Goal: Task Accomplishment & Management: Complete application form

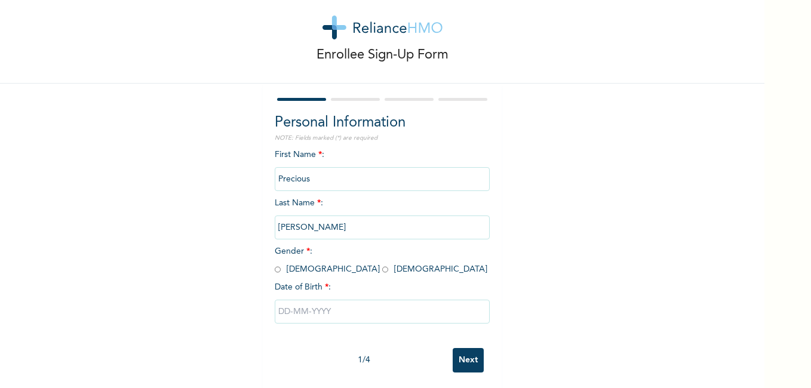
scroll to position [32, 0]
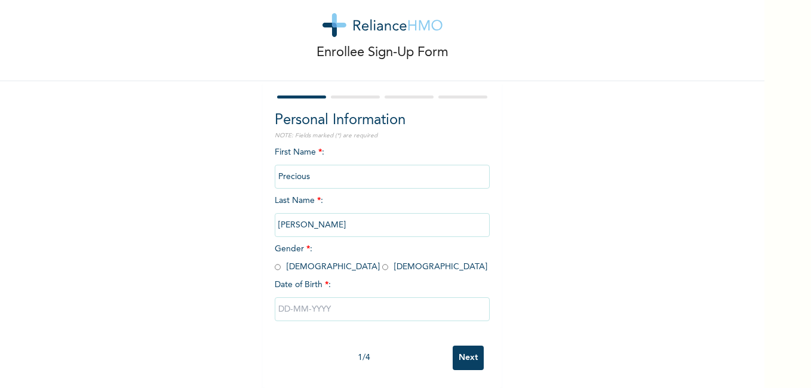
click at [382, 261] on input "radio" at bounding box center [385, 266] width 6 height 11
radio input "true"
click at [304, 300] on input "text" at bounding box center [382, 309] width 215 height 24
select select "8"
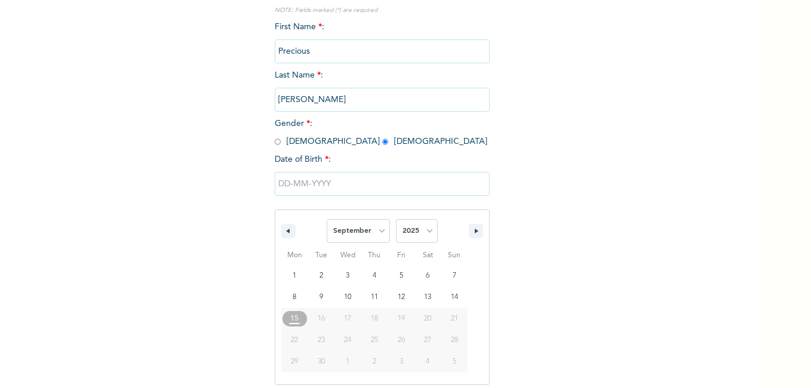
scroll to position [155, 0]
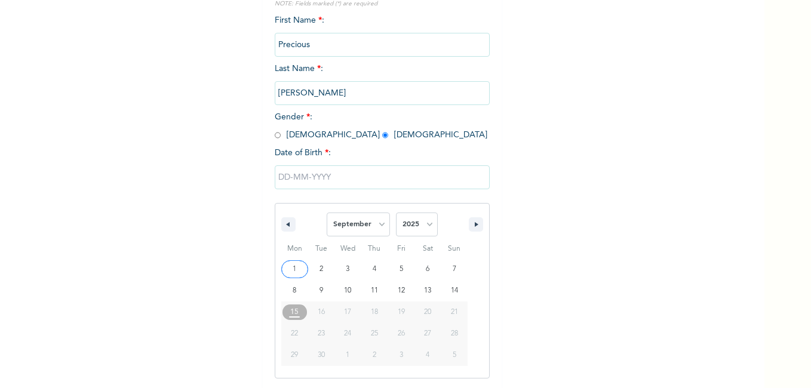
type input "[DATE]"
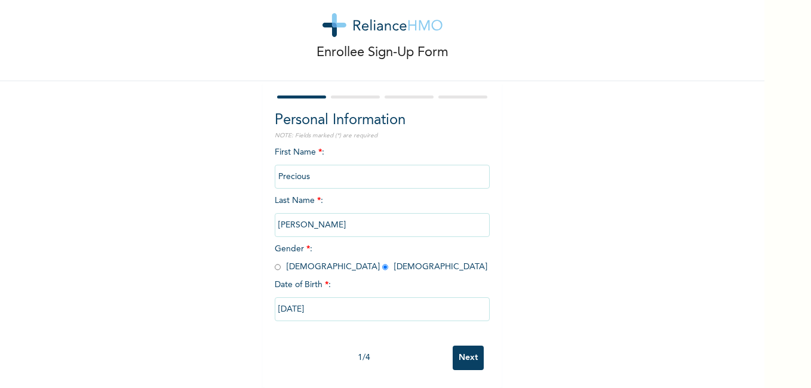
scroll to position [32, 0]
click at [343, 303] on input "[DATE]" at bounding box center [382, 309] width 215 height 24
select select "8"
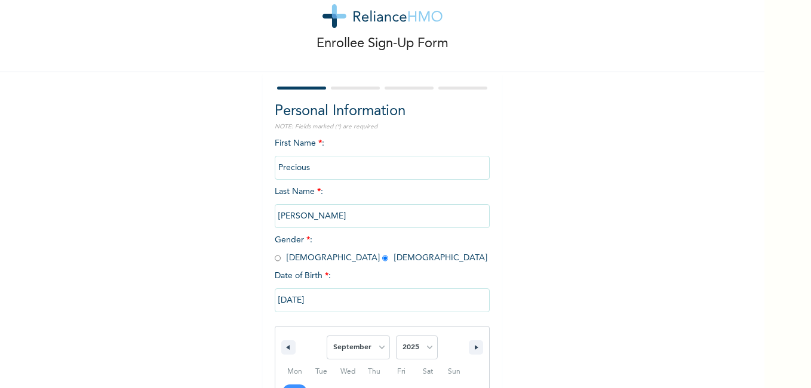
scroll to position [155, 0]
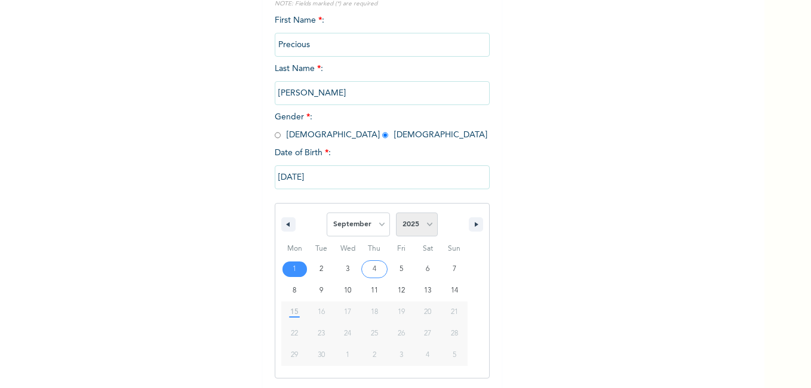
click at [428, 220] on select "2025 2024 2023 2022 2021 2020 2019 2018 2017 2016 2015 2014 2013 2012 2011 2010…" at bounding box center [417, 225] width 42 height 24
select select "1991"
click at [396, 213] on select "2025 2024 2023 2022 2021 2020 2019 2018 2017 2016 2015 2014 2013 2012 2011 2010…" at bounding box center [417, 225] width 42 height 24
click at [376, 226] on select "January February March April May June July August September October November De…" at bounding box center [358, 225] width 63 height 24
click at [327, 213] on select "January February March April May June July August September October November De…" at bounding box center [358, 225] width 63 height 24
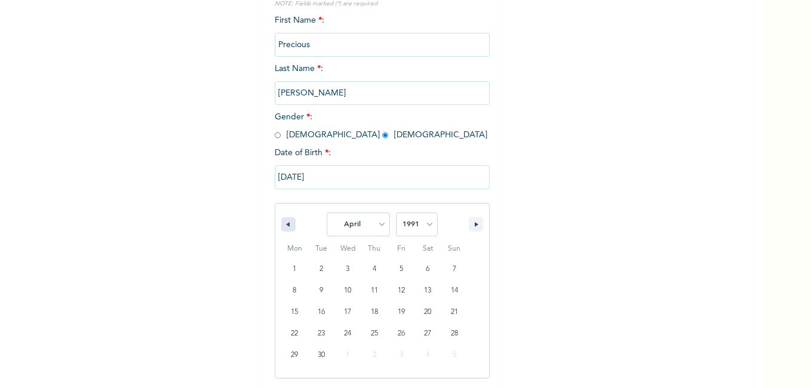
click at [287, 224] on button "button" at bounding box center [288, 224] width 14 height 14
click at [376, 223] on select "January February March April May June July August September October November De…" at bounding box center [358, 225] width 63 height 24
select select "3"
click at [327, 213] on select "January February March April May June July August September October November De…" at bounding box center [358, 225] width 63 height 24
type input "[DATE]"
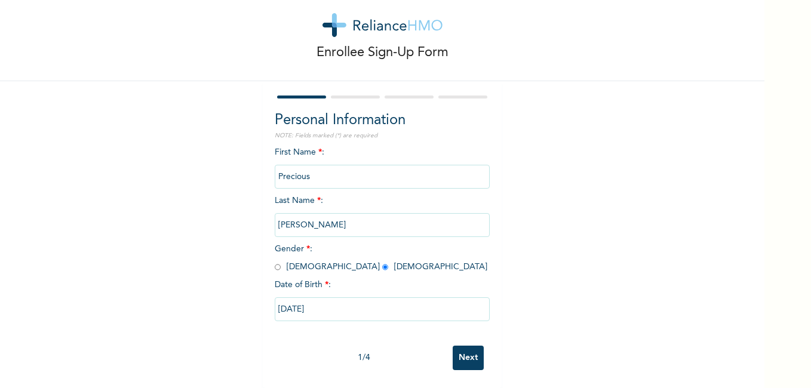
scroll to position [32, 0]
click at [352, 300] on input "[DATE]" at bounding box center [382, 309] width 215 height 24
select select "3"
select select "1991"
click at [358, 310] on input "[DATE]" at bounding box center [382, 309] width 215 height 24
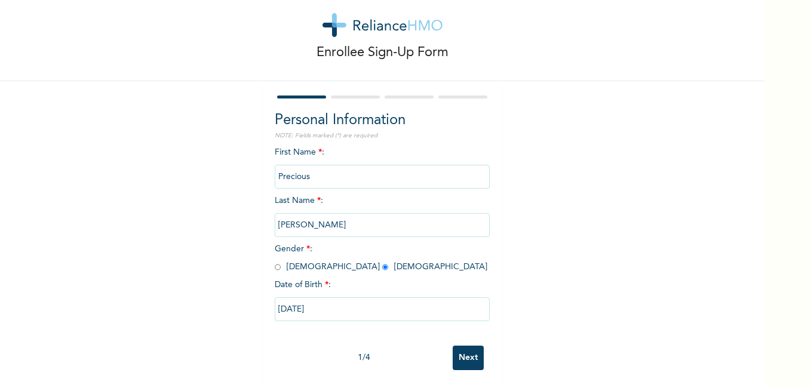
select select "3"
select select "1991"
click at [462, 352] on input "Next" at bounding box center [468, 358] width 31 height 24
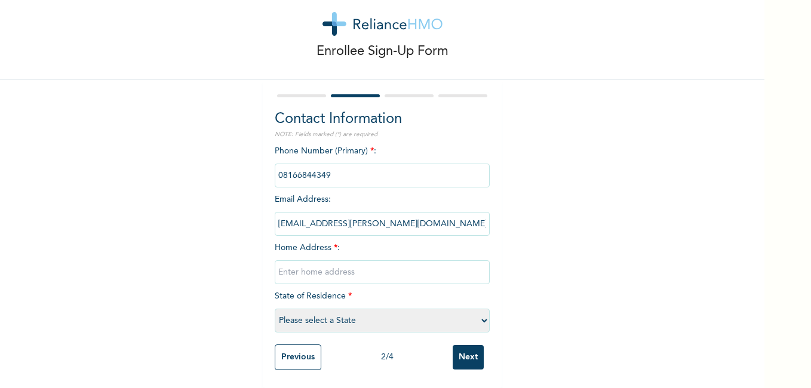
click at [343, 265] on input "text" at bounding box center [382, 272] width 215 height 24
type input "[STREET_ADDRESS][DEMOGRAPHIC_DATA], off [GEOGRAPHIC_DATA], [GEOGRAPHIC_DATA], […"
click at [341, 312] on select "Please select a State [PERSON_NAME] (FCT) [PERSON_NAME] Ibom [GEOGRAPHIC_DATA] …" at bounding box center [382, 321] width 215 height 24
select select "33"
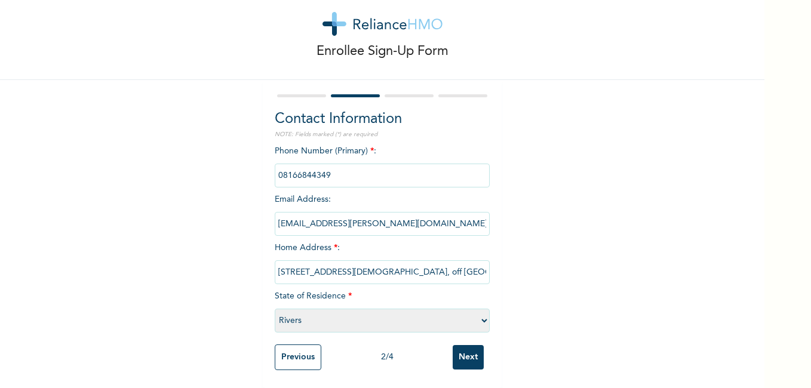
click at [275, 309] on select "Please select a State [PERSON_NAME] (FCT) [PERSON_NAME] Ibom [GEOGRAPHIC_DATA] …" at bounding box center [382, 321] width 215 height 24
click at [465, 345] on input "Next" at bounding box center [468, 357] width 31 height 24
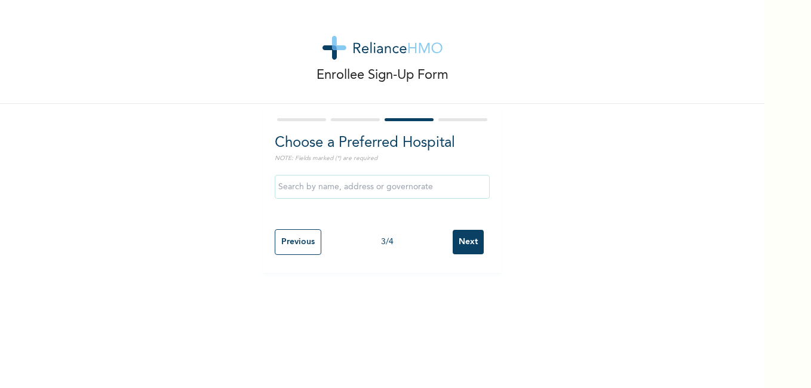
click at [325, 184] on input "text" at bounding box center [382, 187] width 215 height 24
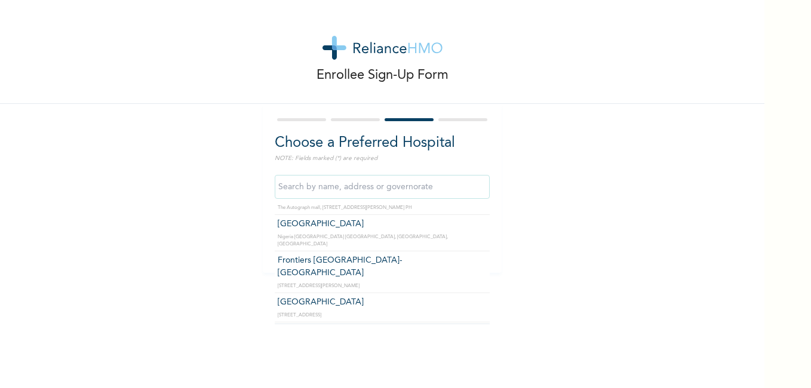
scroll to position [4418, 0]
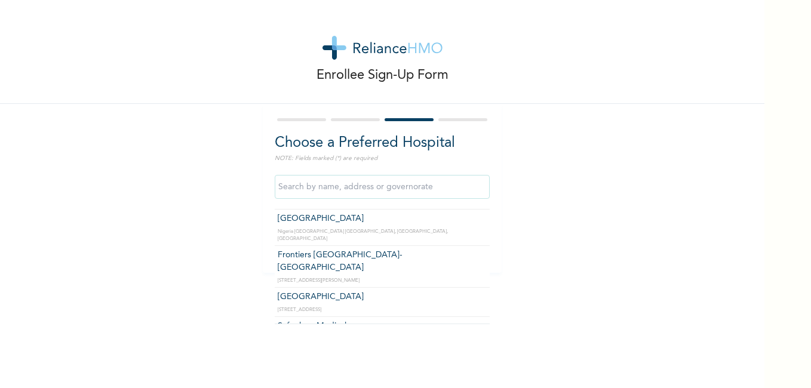
click at [636, 168] on div "Enrollee Sign-Up Form Choose a Preferred Hospital NOTE: Fields marked (*) are r…" at bounding box center [382, 136] width 764 height 273
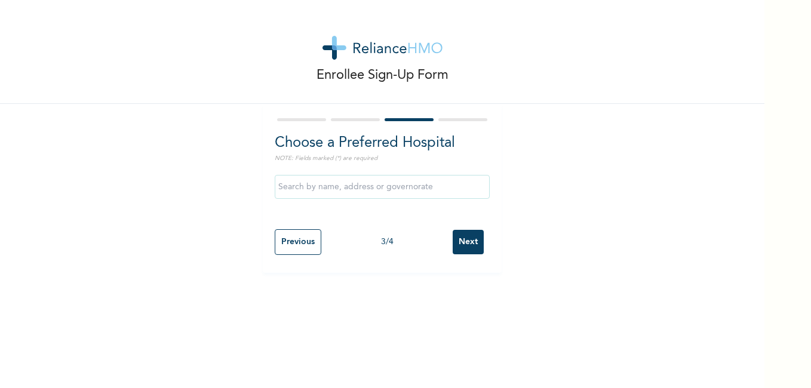
click at [468, 243] on input "Next" at bounding box center [468, 242] width 31 height 24
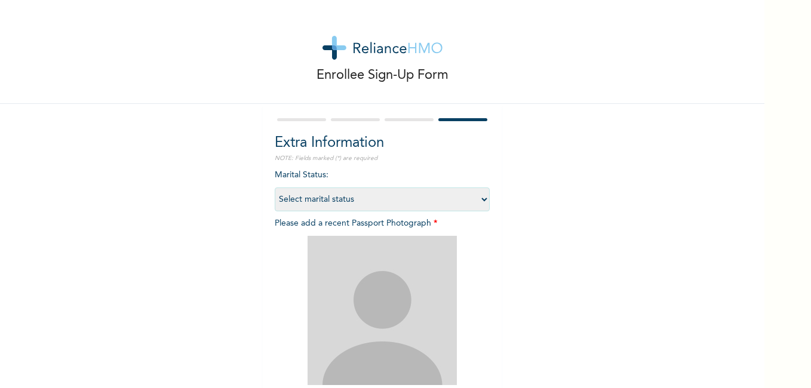
click at [478, 199] on select "Select marital status [DEMOGRAPHIC_DATA] Married [DEMOGRAPHIC_DATA] Widow/[DEMO…" at bounding box center [382, 199] width 215 height 24
select select "1"
click at [275, 187] on select "Select marital status [DEMOGRAPHIC_DATA] Married [DEMOGRAPHIC_DATA] Widow/[DEMO…" at bounding box center [382, 199] width 215 height 24
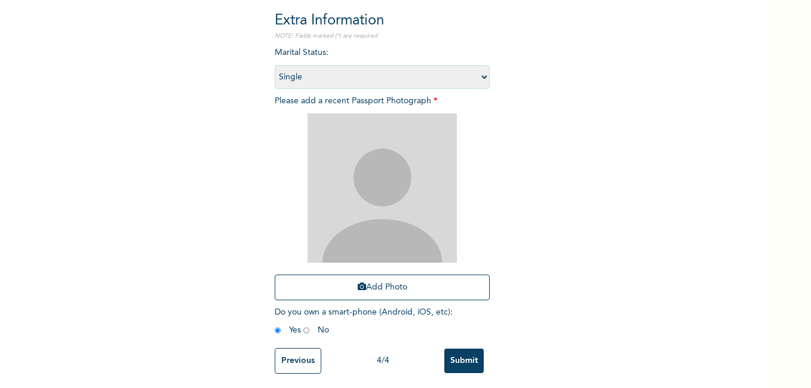
scroll to position [135, 0]
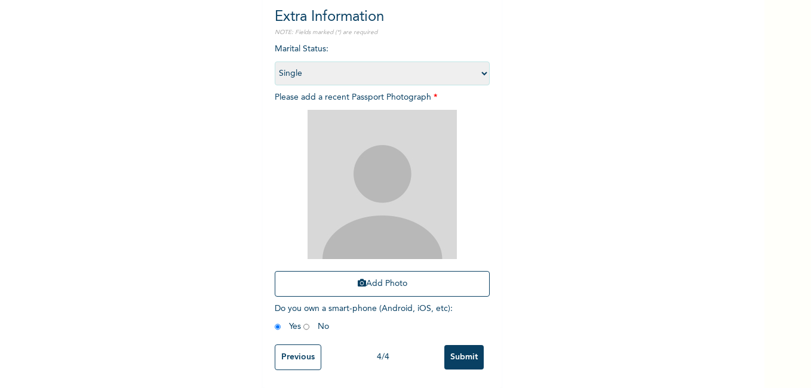
click at [396, 229] on img at bounding box center [381, 184] width 149 height 149
click at [369, 272] on button "Add Photo" at bounding box center [382, 284] width 215 height 26
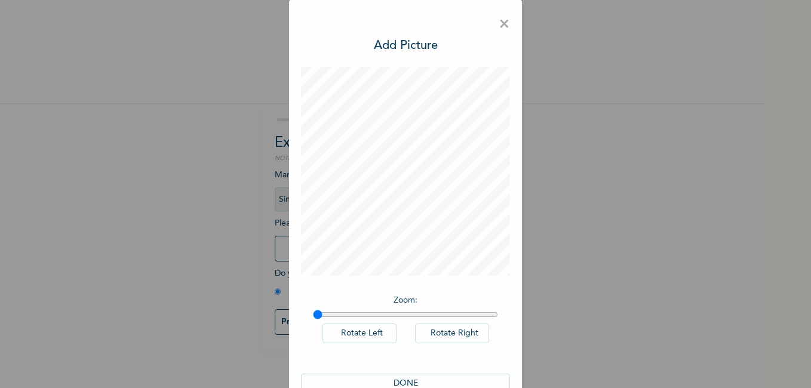
click at [406, 383] on button "DONE" at bounding box center [405, 384] width 209 height 20
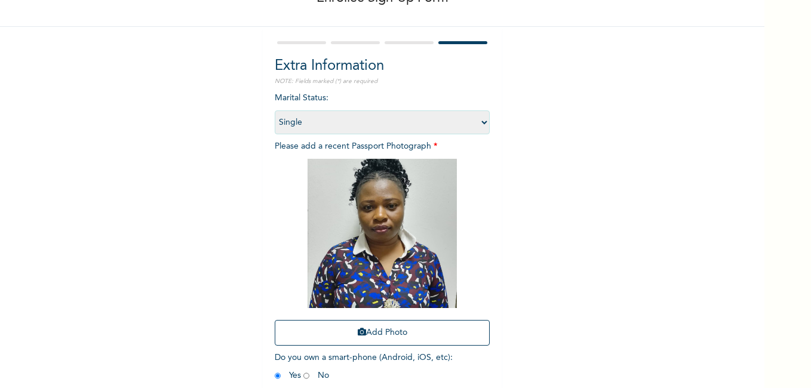
scroll to position [135, 0]
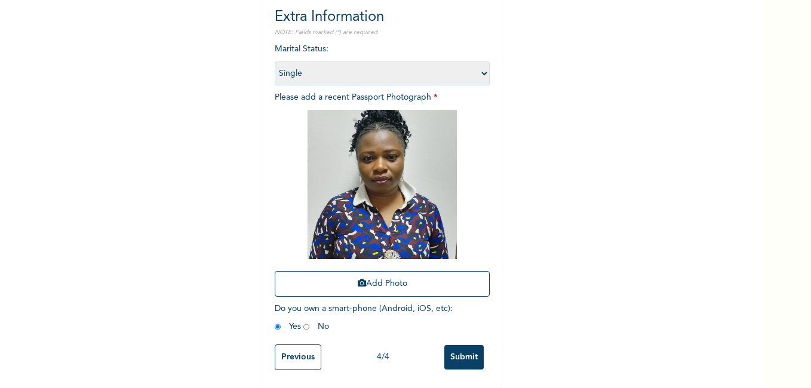
click at [448, 345] on input "Submit" at bounding box center [463, 357] width 39 height 24
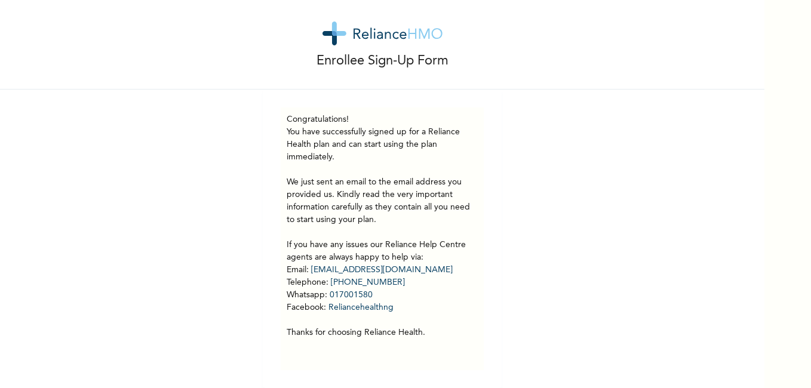
scroll to position [0, 0]
